Goal: Task Accomplishment & Management: Manage account settings

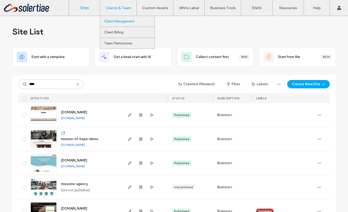
type input "****"
click at [119, 21] on label "Client Management" at bounding box center [119, 21] width 31 height 4
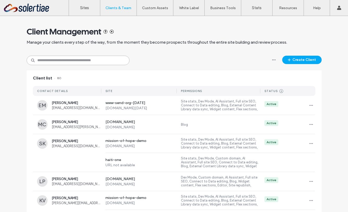
click at [85, 61] on input at bounding box center [78, 60] width 103 height 9
type input "******"
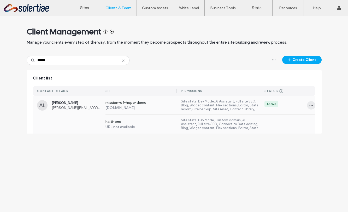
click at [314, 101] on span "button" at bounding box center [311, 105] width 8 height 8
click at [293, 129] on span "Manage Access" at bounding box center [291, 128] width 25 height 5
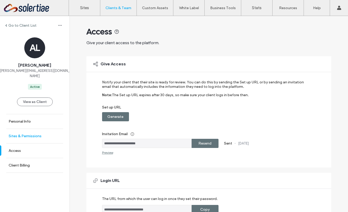
click at [37, 129] on link "Sites & Permissions" at bounding box center [34, 136] width 69 height 14
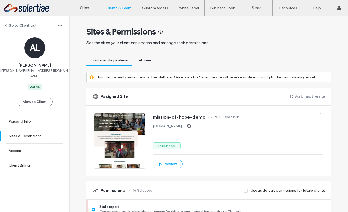
click at [150, 60] on div "haiti-one" at bounding box center [143, 61] width 23 height 10
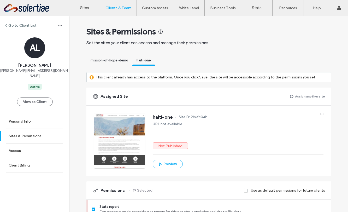
click at [121, 60] on span "mission-of-hope-demo" at bounding box center [110, 60] width 38 height 4
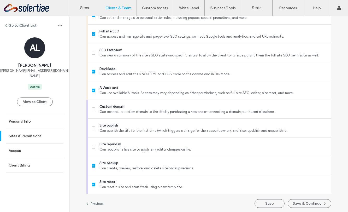
scroll to position [466, 0]
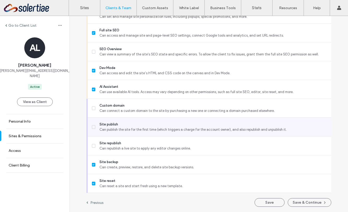
click at [109, 123] on span "Site publish" at bounding box center [213, 124] width 227 height 5
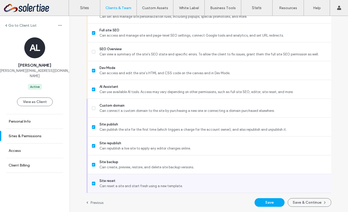
click at [168, 183] on span "Can reset a site and start fresh using a new template." at bounding box center [213, 185] width 227 height 5
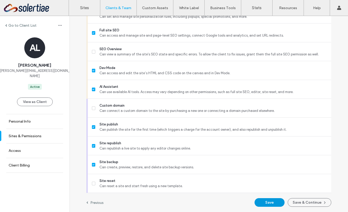
click at [264, 202] on button "Save" at bounding box center [270, 202] width 30 height 9
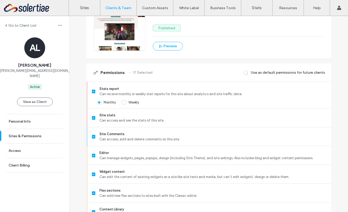
scroll to position [97, 0]
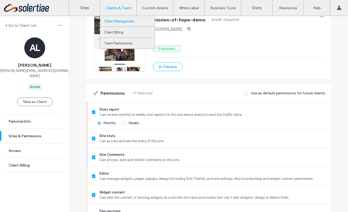
click at [122, 20] on label "Client Management" at bounding box center [119, 21] width 31 height 4
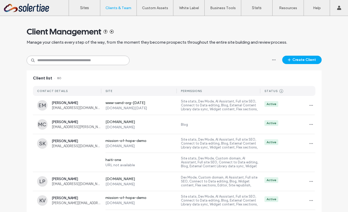
click at [91, 60] on input at bounding box center [78, 60] width 103 height 9
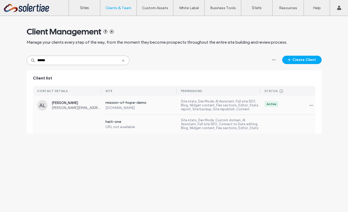
type input "******"
click at [234, 122] on label "Site stats, Dev Mode, Custom domain, AI Assistant, Full site SEO, Connect to Da…" at bounding box center [220, 124] width 79 height 12
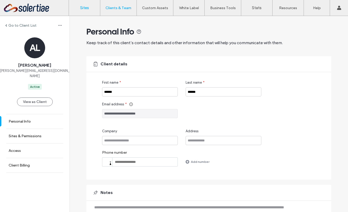
click at [89, 10] on link "Sites" at bounding box center [84, 8] width 31 height 16
